Goal: Check status: Check status

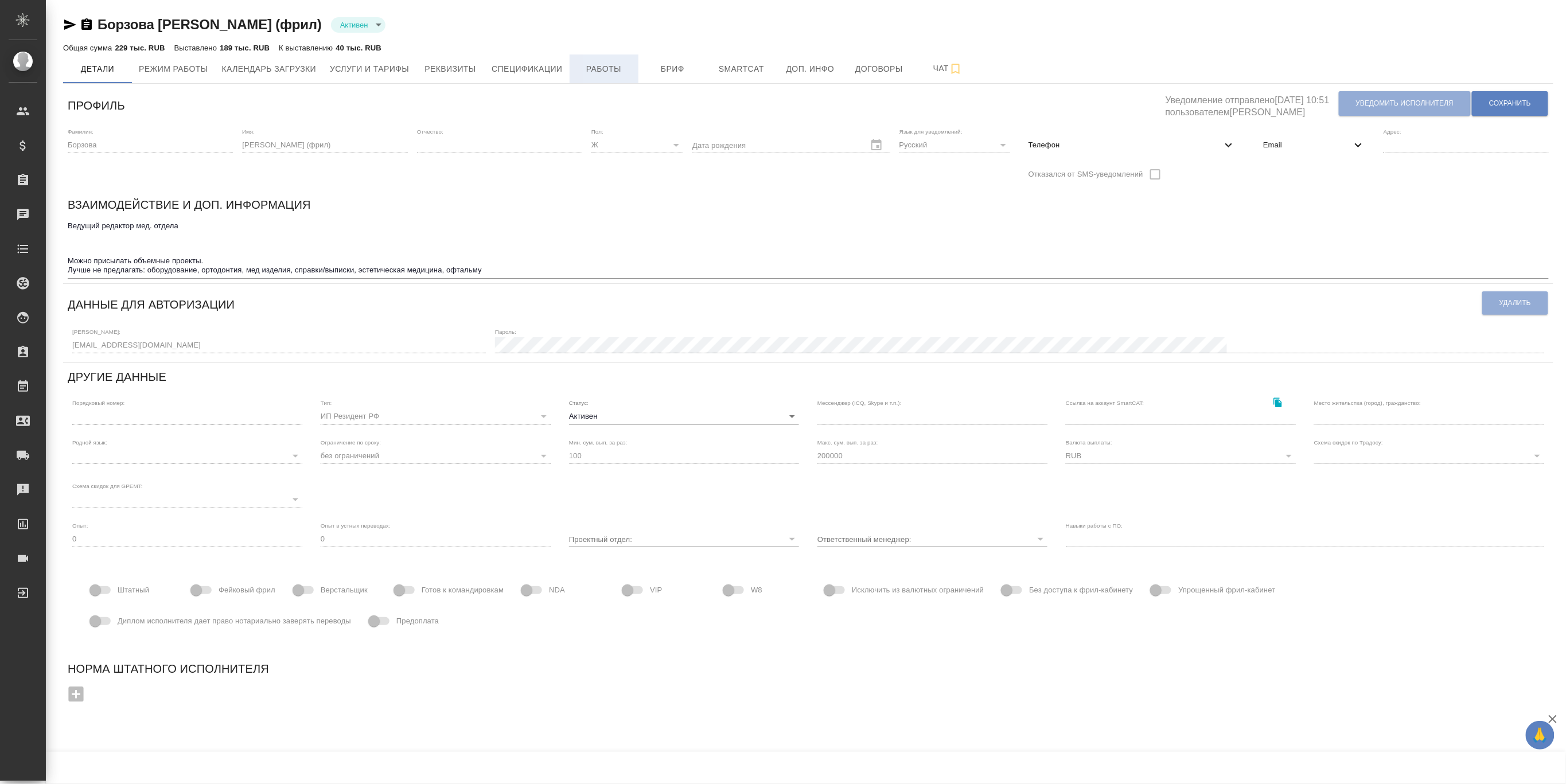
click at [582, 60] on button "Работы" at bounding box center [604, 69] width 69 height 29
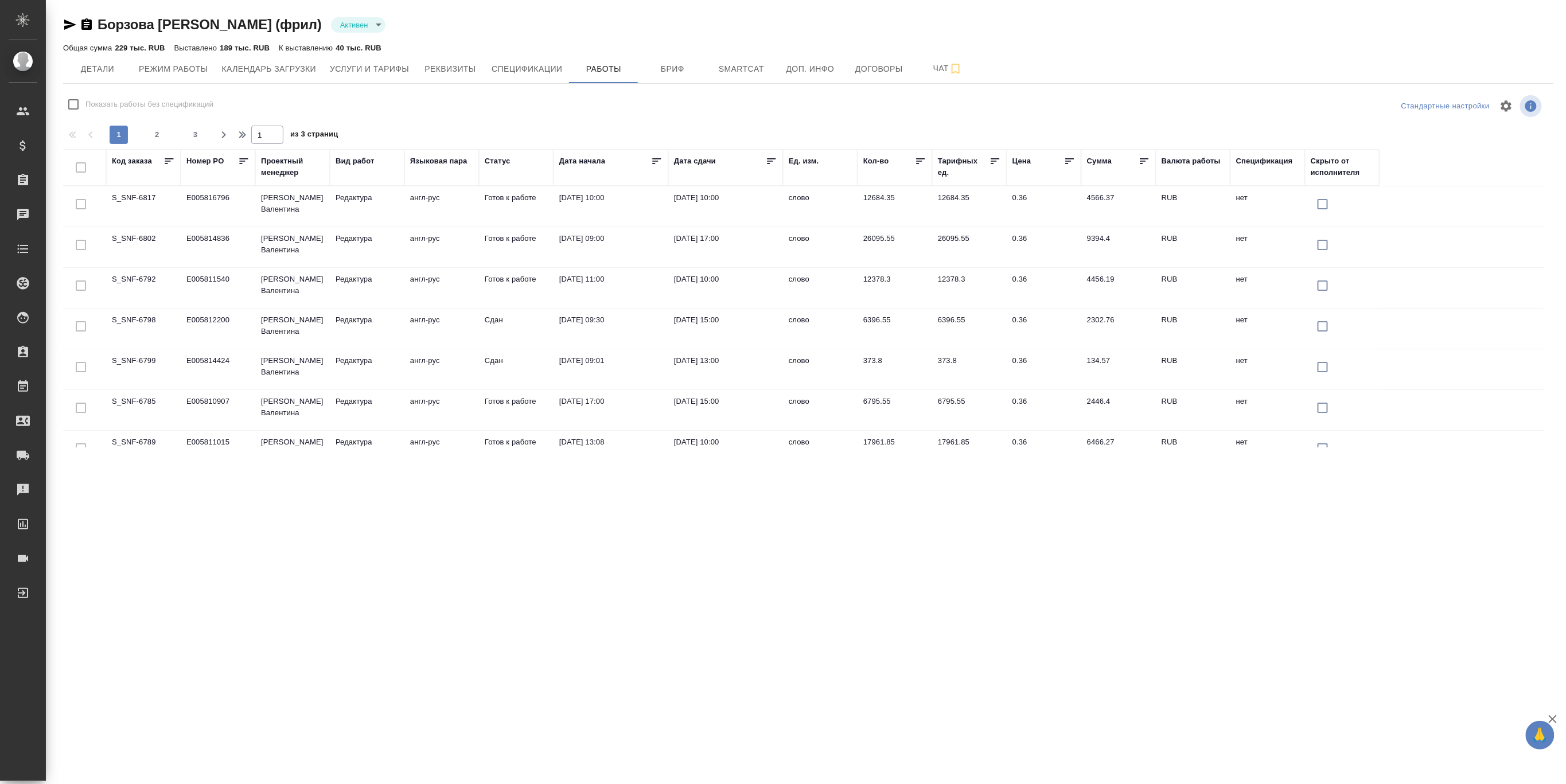
click at [138, 400] on td "S_SNF-6785" at bounding box center [143, 409] width 74 height 40
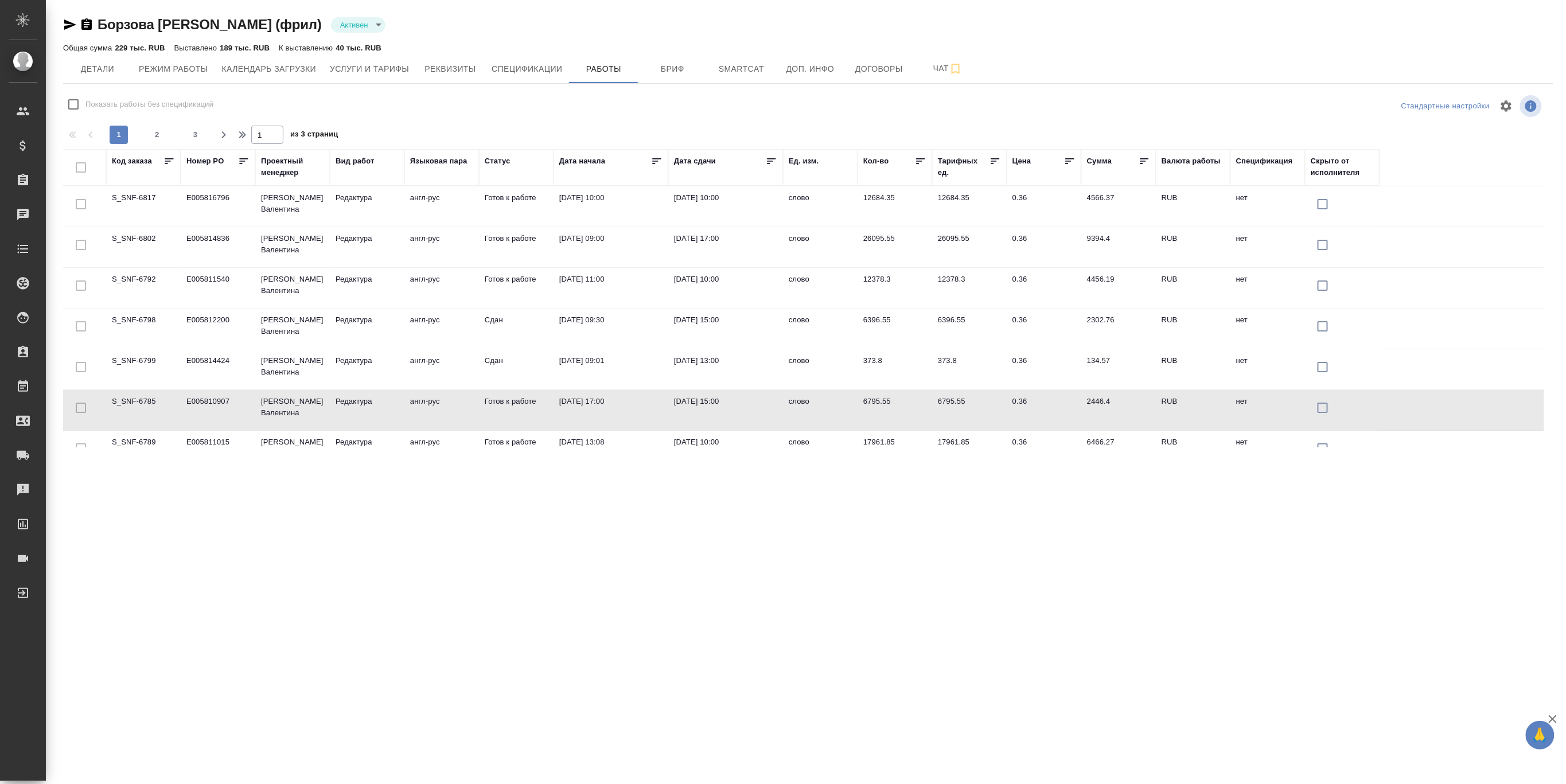
click at [138, 400] on td "S_SNF-6785" at bounding box center [143, 409] width 74 height 40
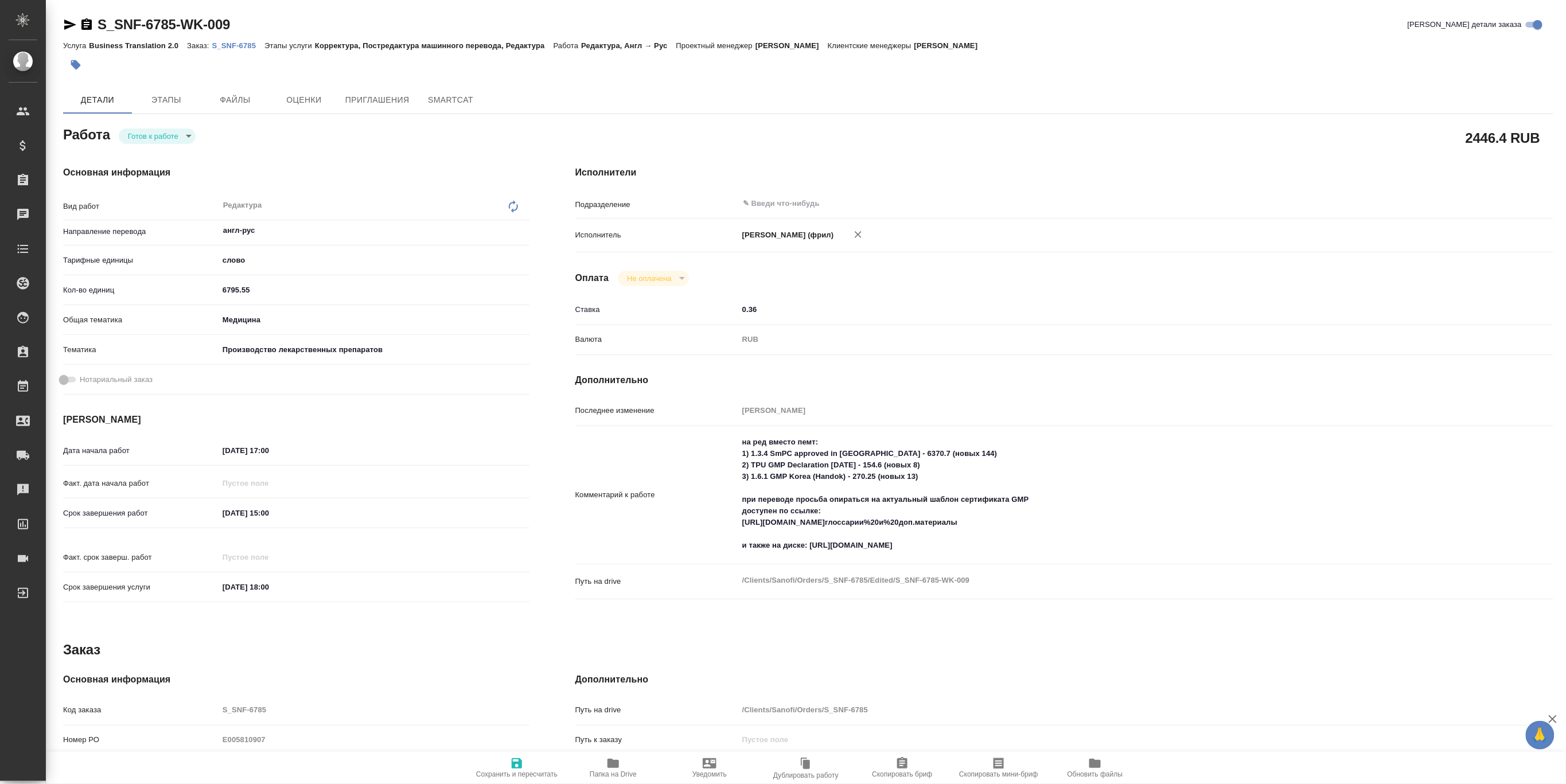
type textarea "x"
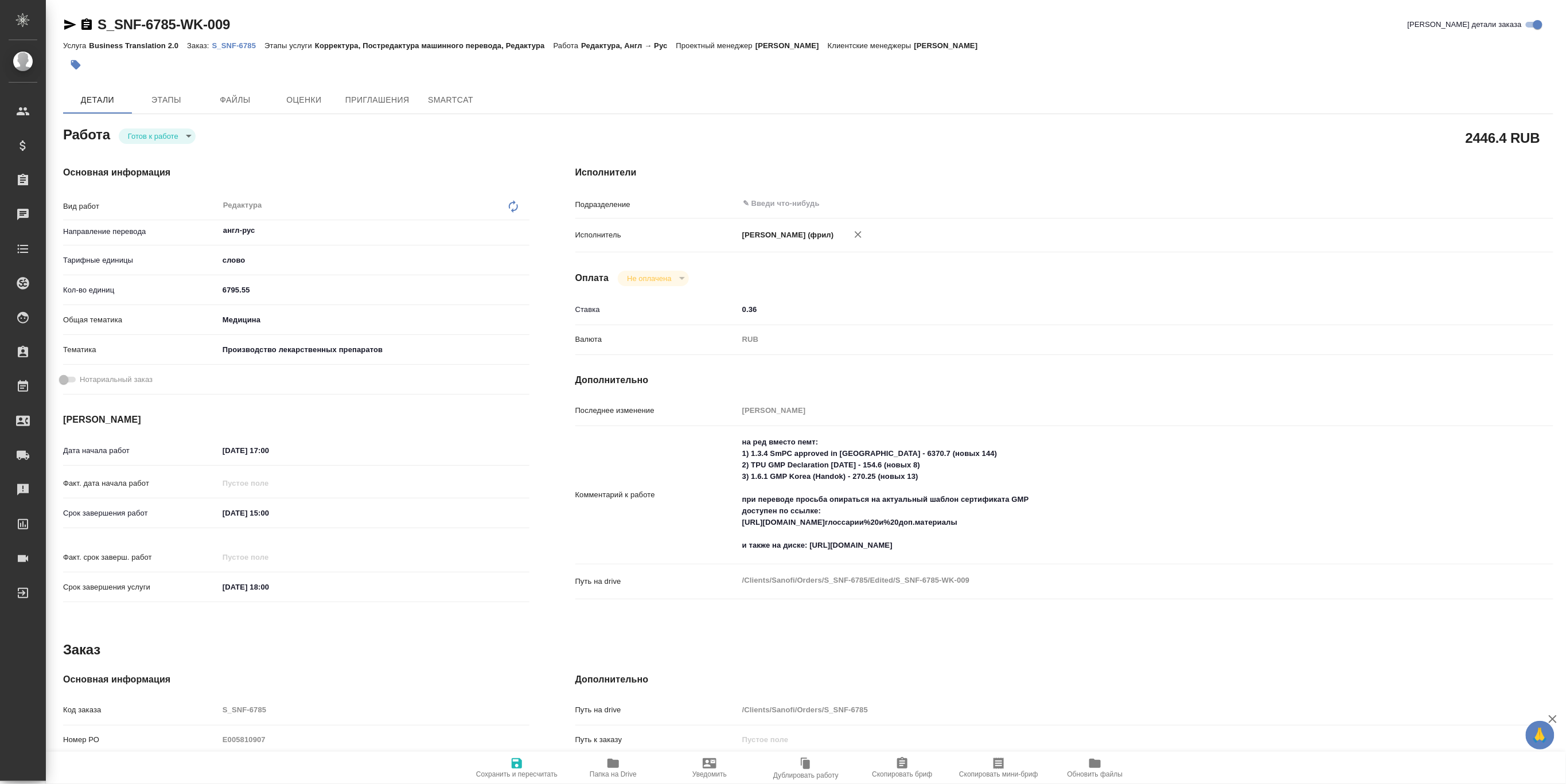
type textarea "x"
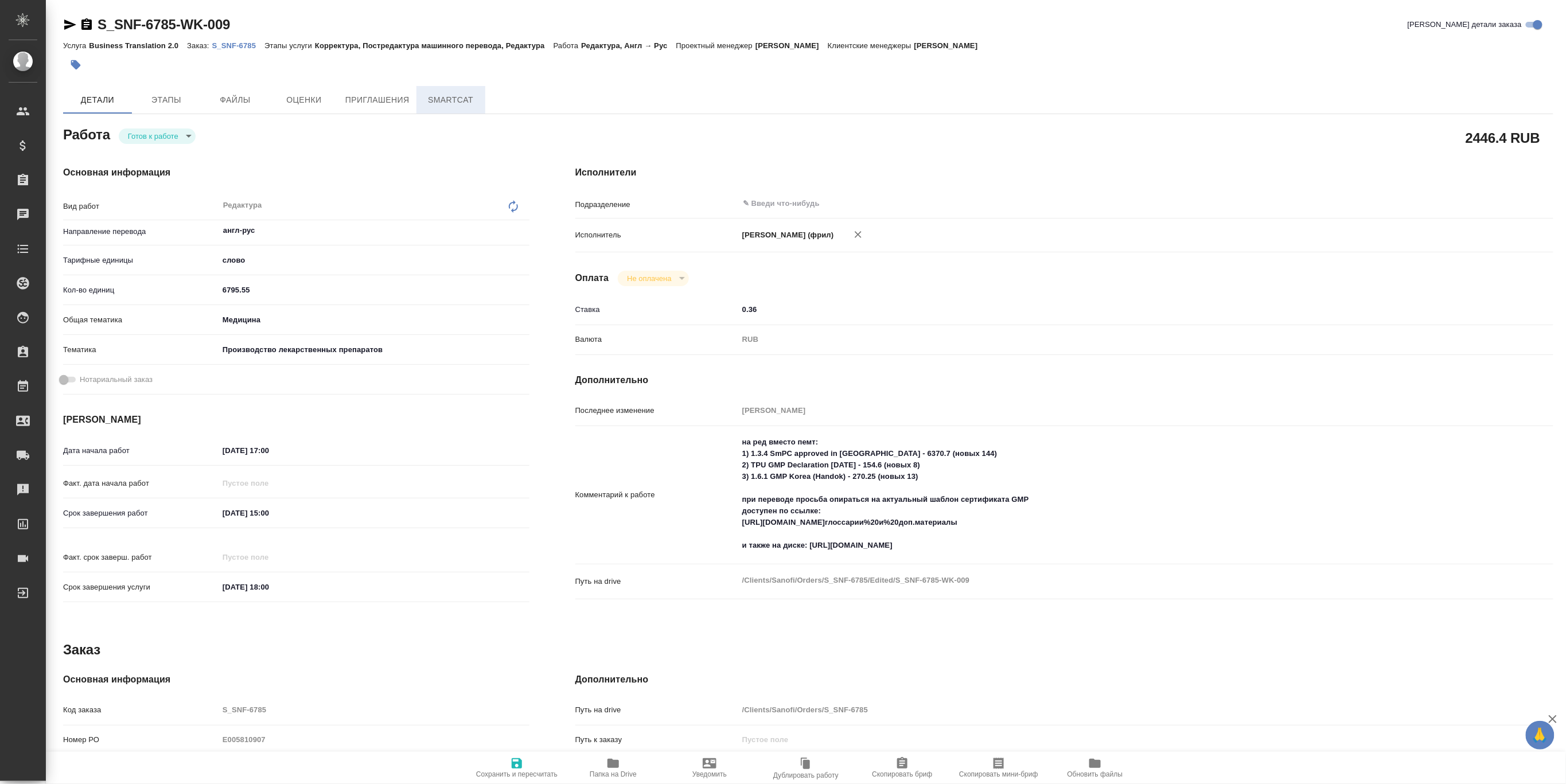
type textarea "x"
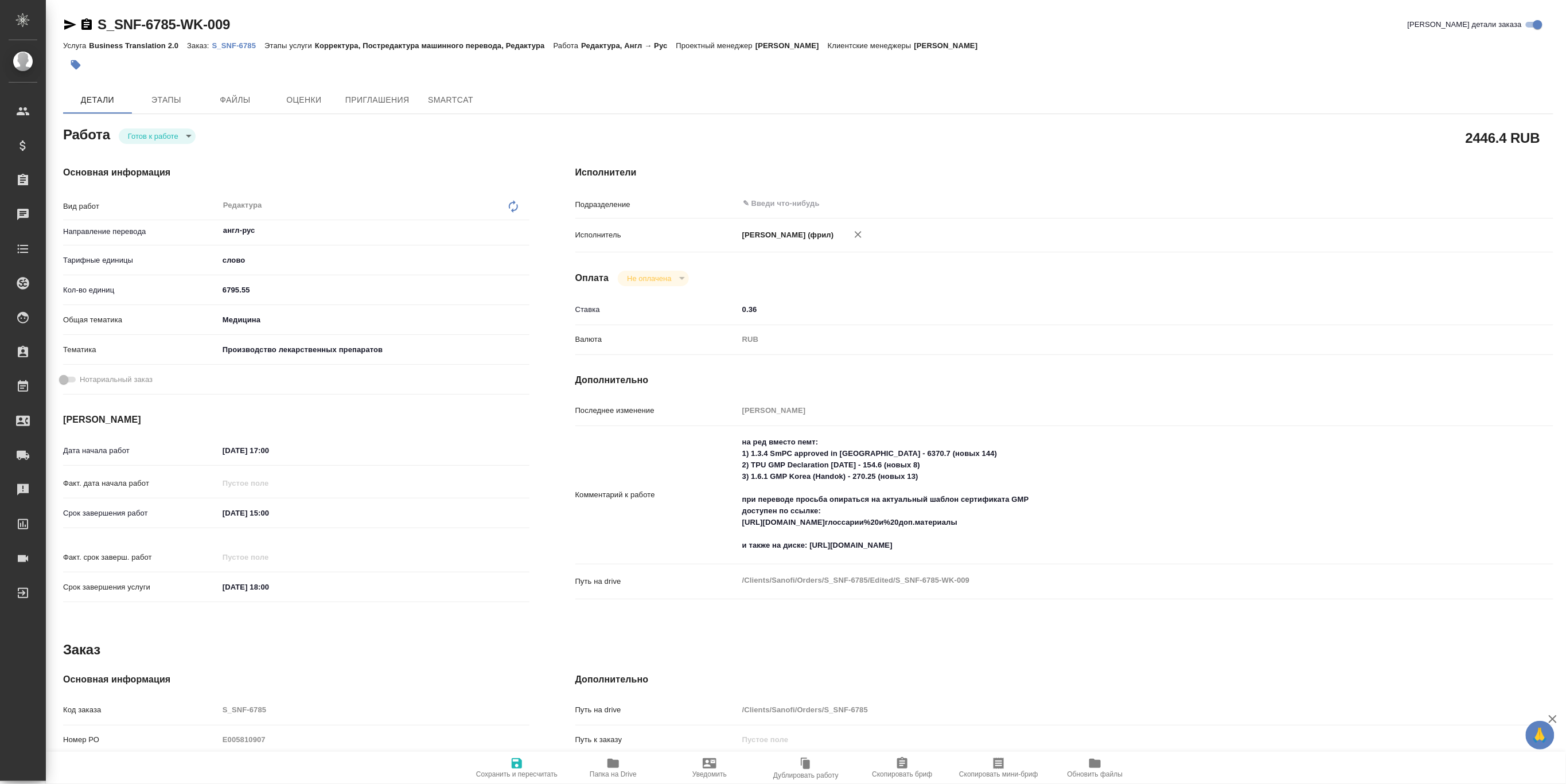
click at [230, 49] on p "S_SNF-6785" at bounding box center [239, 45] width 53 height 8
type textarea "x"
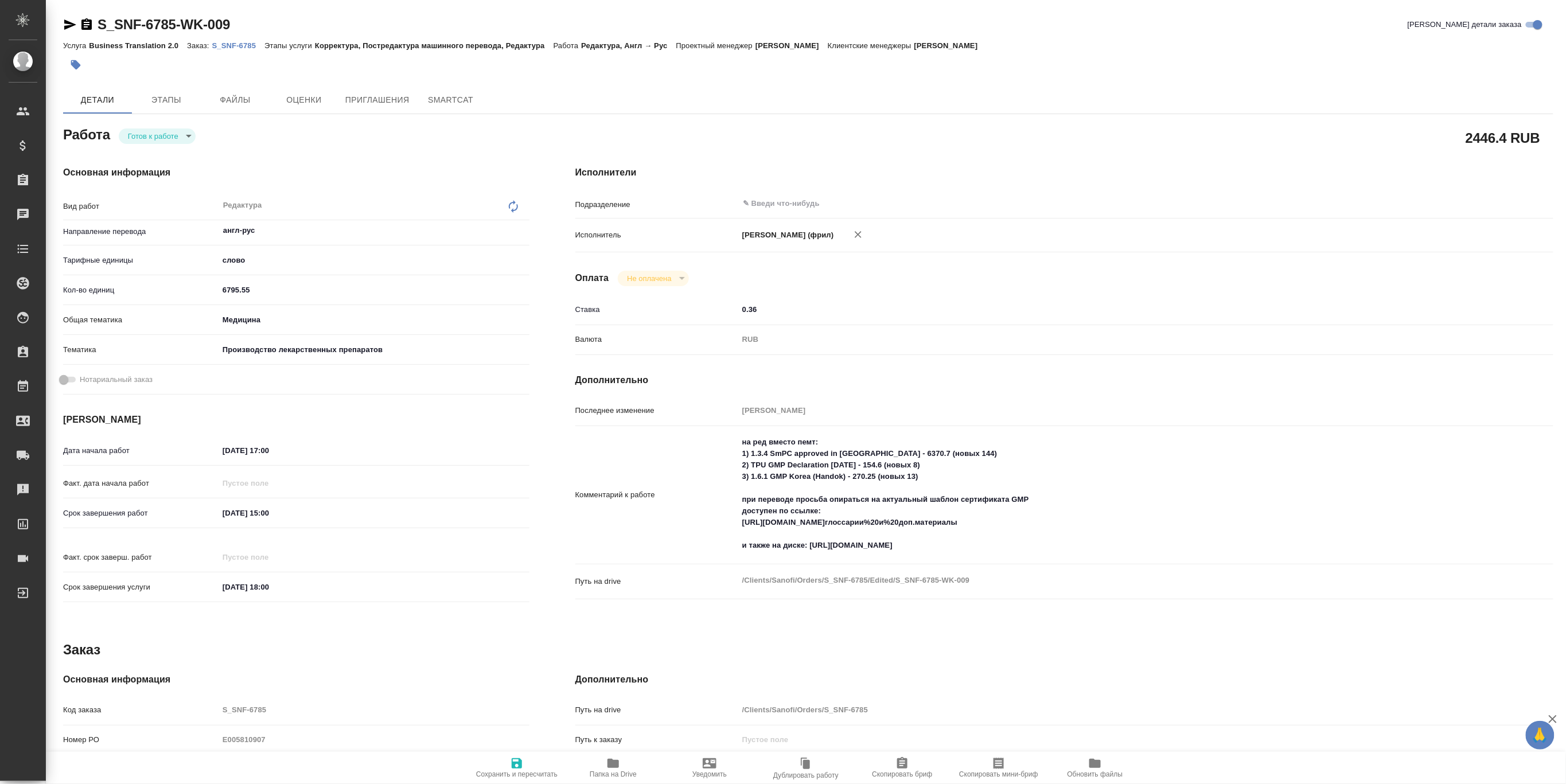
type textarea "x"
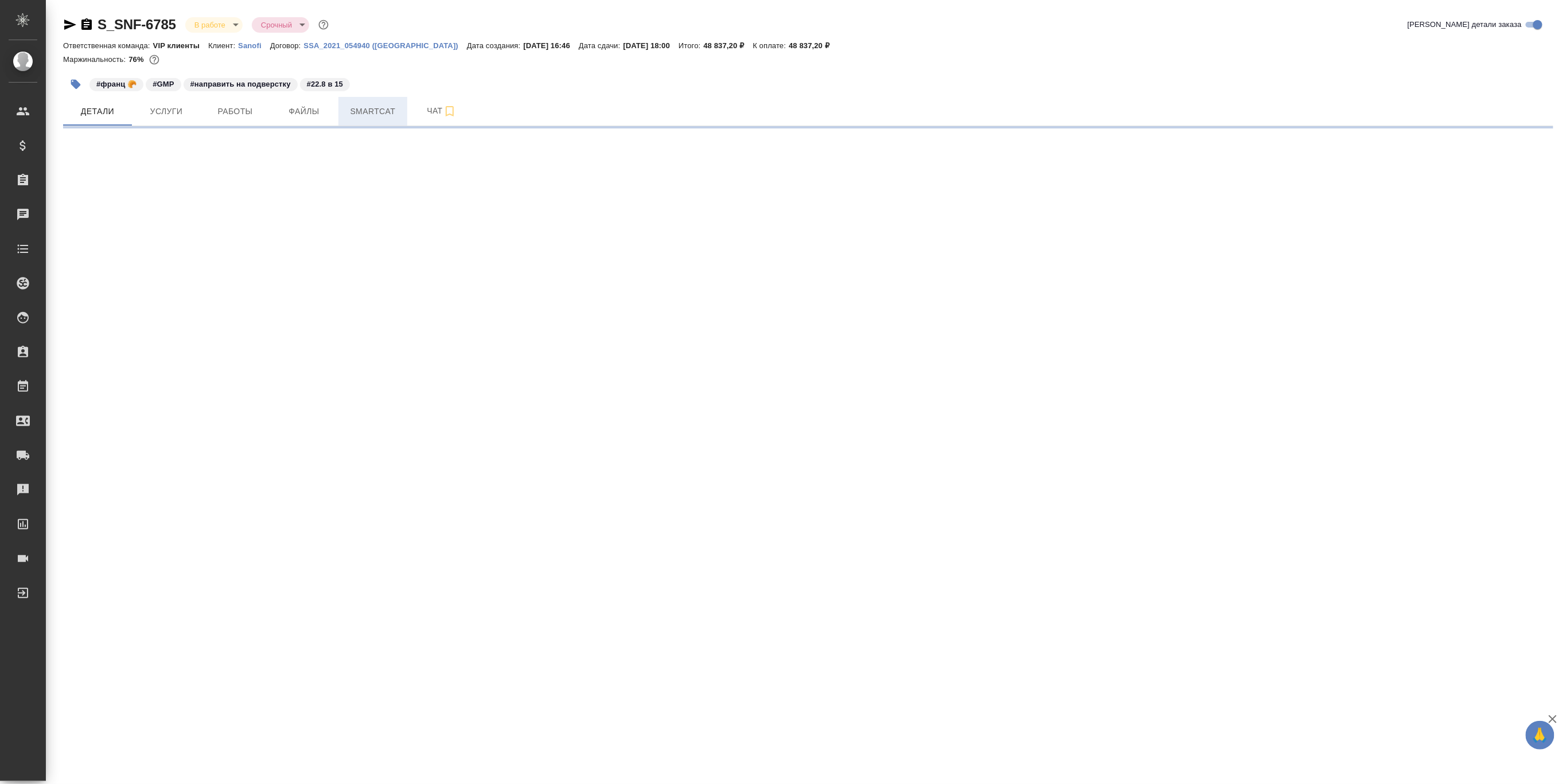
select select "RU"
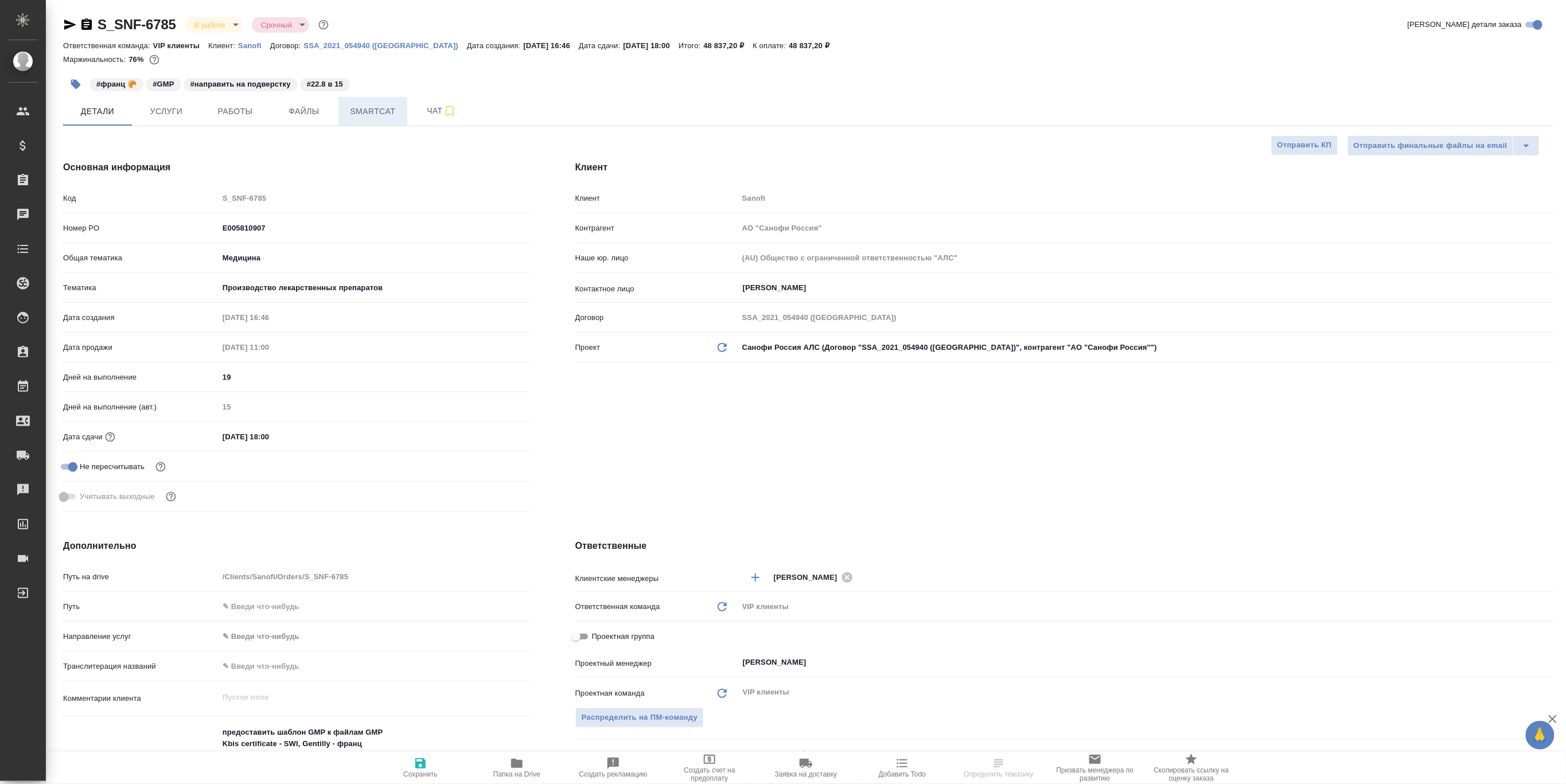
type textarea "x"
click at [374, 111] on span "Smartcat" at bounding box center [372, 111] width 55 height 14
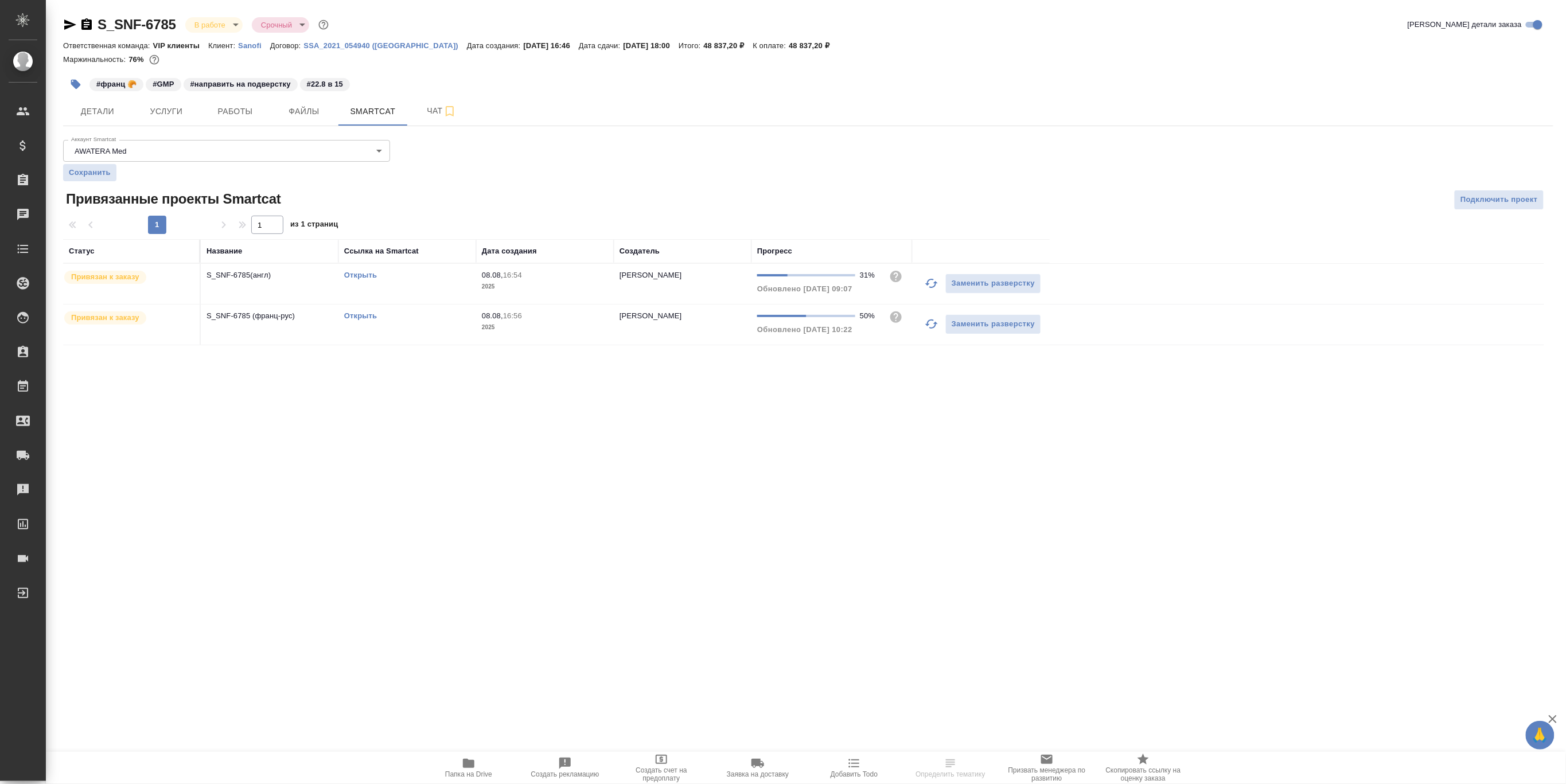
click at [361, 279] on div "Открыть" at bounding box center [407, 275] width 126 height 11
click at [367, 274] on link "Открыть" at bounding box center [360, 274] width 33 height 8
click at [469, 764] on icon "button" at bounding box center [469, 764] width 11 height 9
